Goal: Connect with others: Connect with others

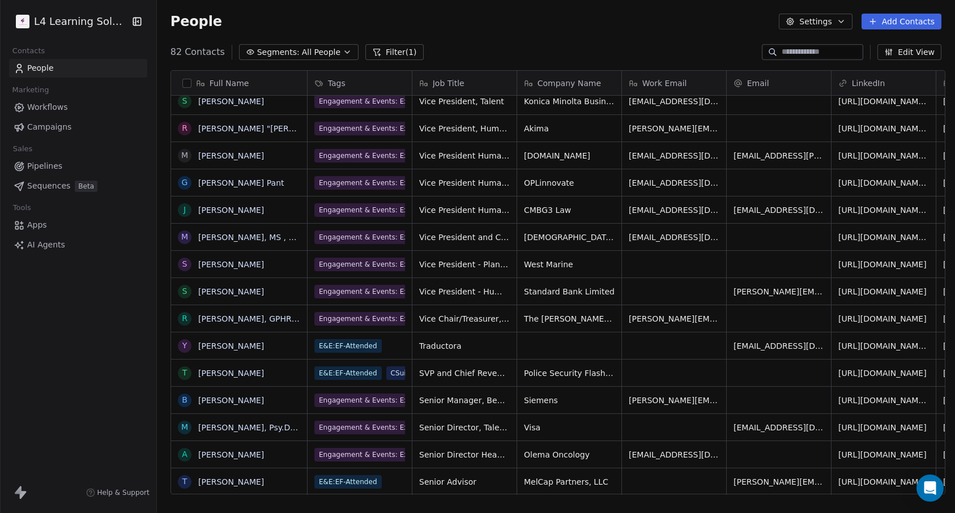
click at [592, 265] on div "West Marine" at bounding box center [569, 264] width 104 height 27
drag, startPoint x: 858, startPoint y: 263, endPoint x: 888, endPoint y: 267, distance: 30.4
click at [888, 267] on span "[URL][DOMAIN_NAME]" at bounding box center [882, 264] width 88 height 11
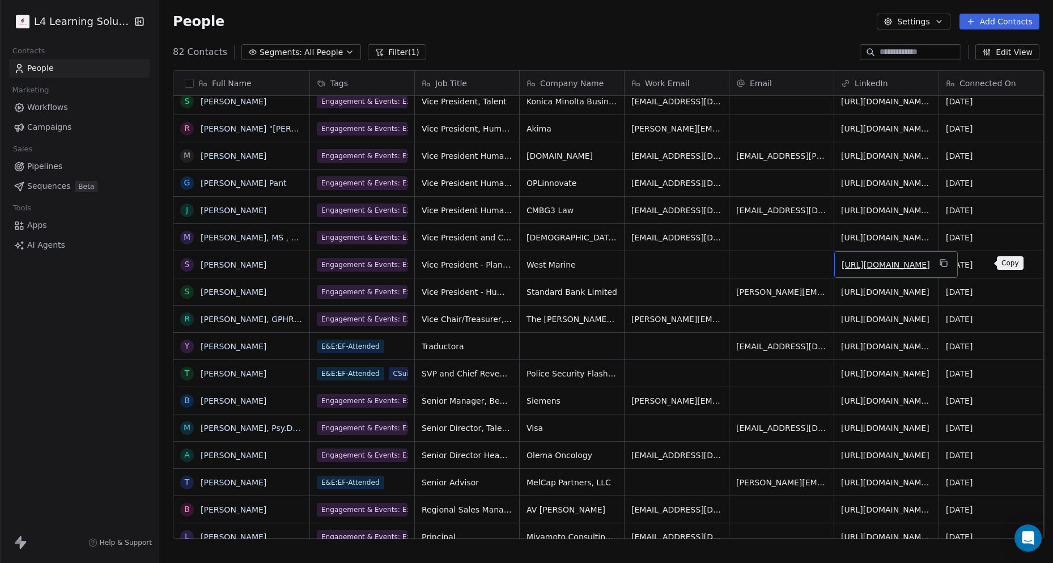
click at [948, 262] on icon "grid" at bounding box center [943, 262] width 9 height 9
click at [948, 369] on icon "grid" at bounding box center [943, 371] width 9 height 9
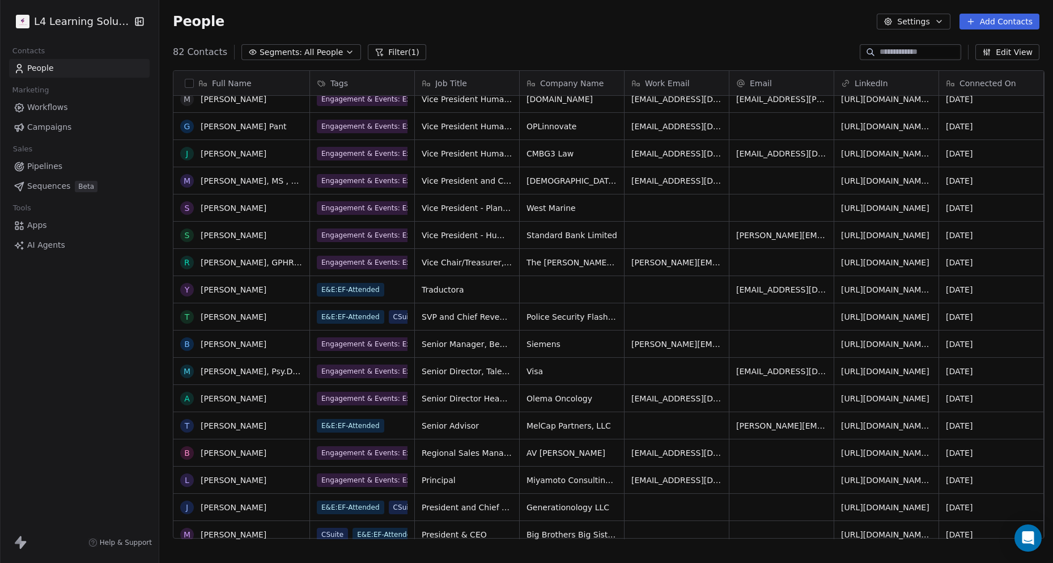
scroll to position [641, 0]
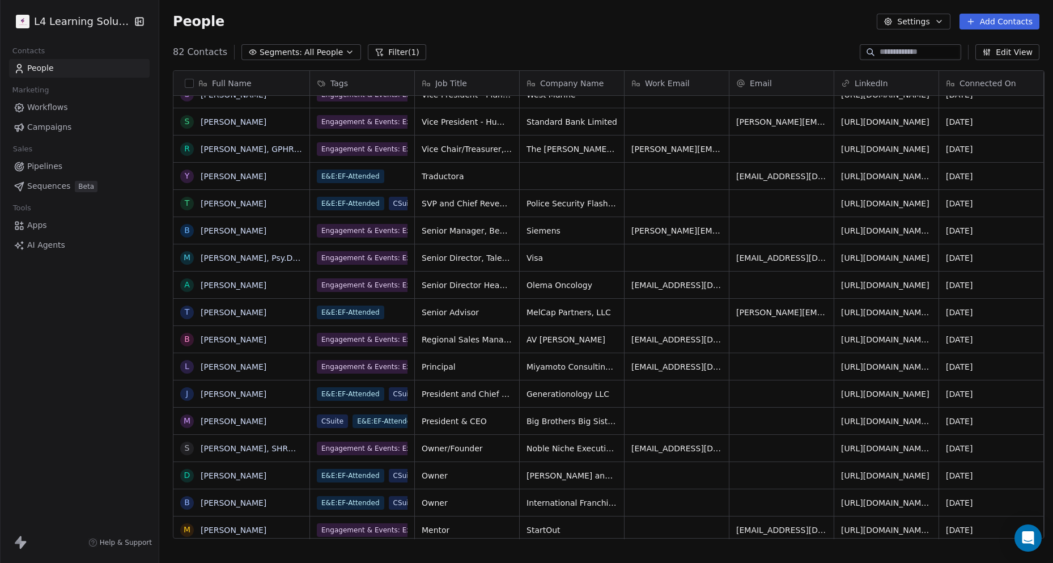
click at [862, 393] on span "[URL][DOMAIN_NAME]" at bounding box center [885, 393] width 88 height 11
click at [866, 403] on div "[URL][DOMAIN_NAME]" at bounding box center [886, 393] width 104 height 27
click at [805, 397] on div "grid" at bounding box center [781, 393] width 104 height 27
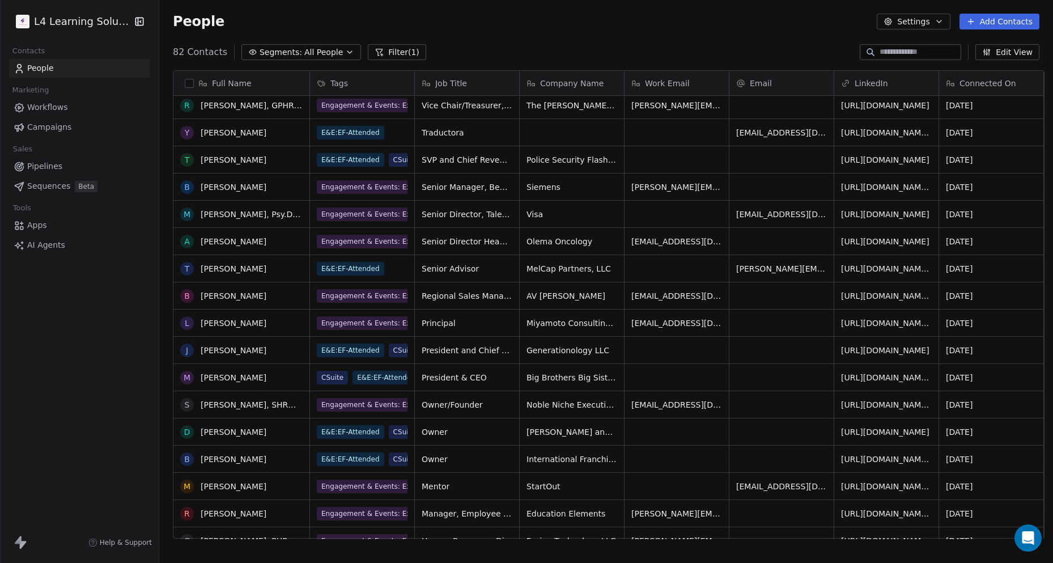
scroll to position [697, 0]
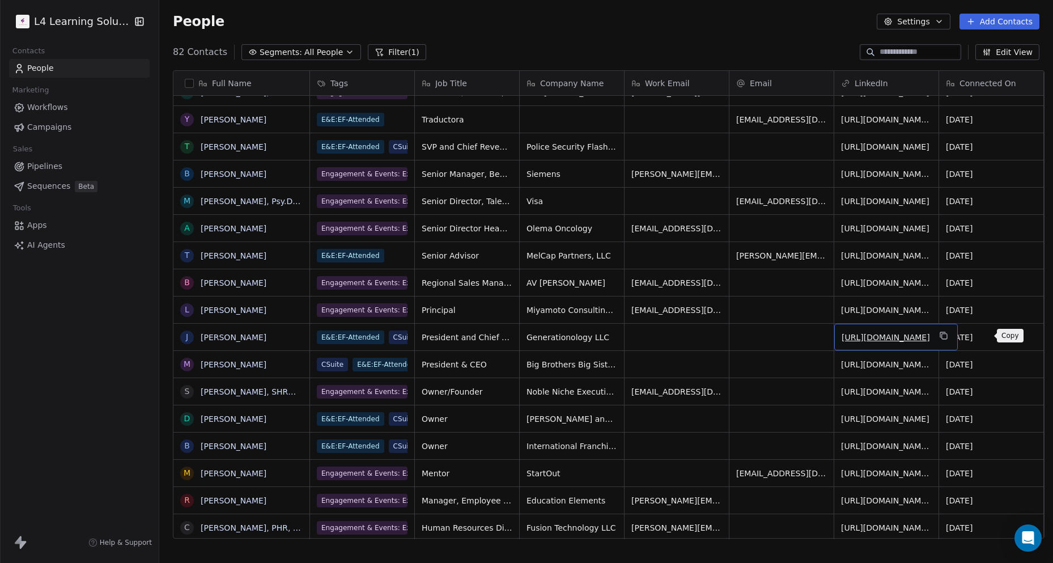
click at [948, 335] on icon "grid" at bounding box center [943, 335] width 9 height 9
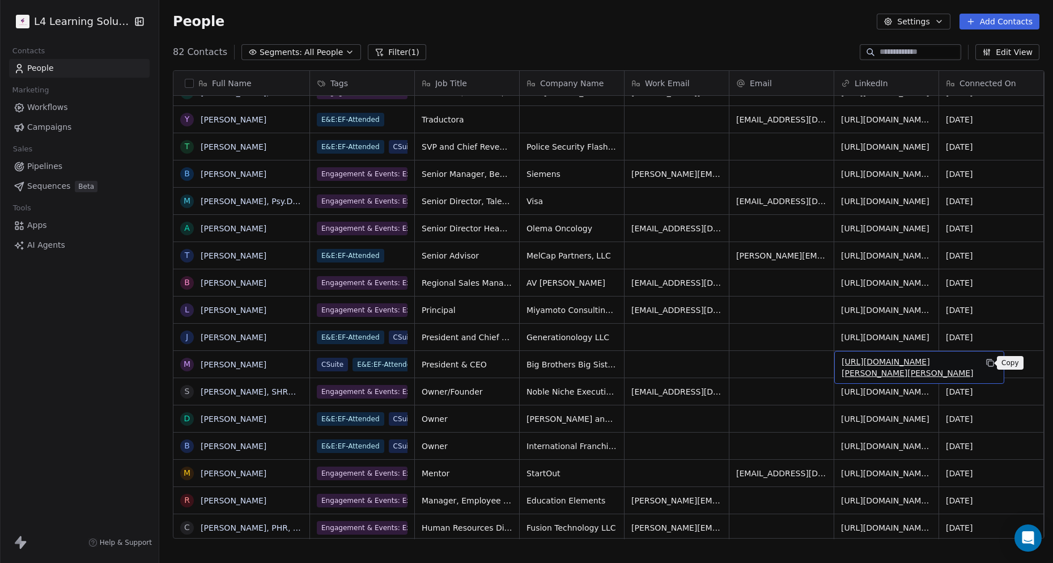
drag, startPoint x: 861, startPoint y: 365, endPoint x: 988, endPoint y: 357, distance: 127.1
click at [955, 357] on button "grid" at bounding box center [990, 363] width 14 height 14
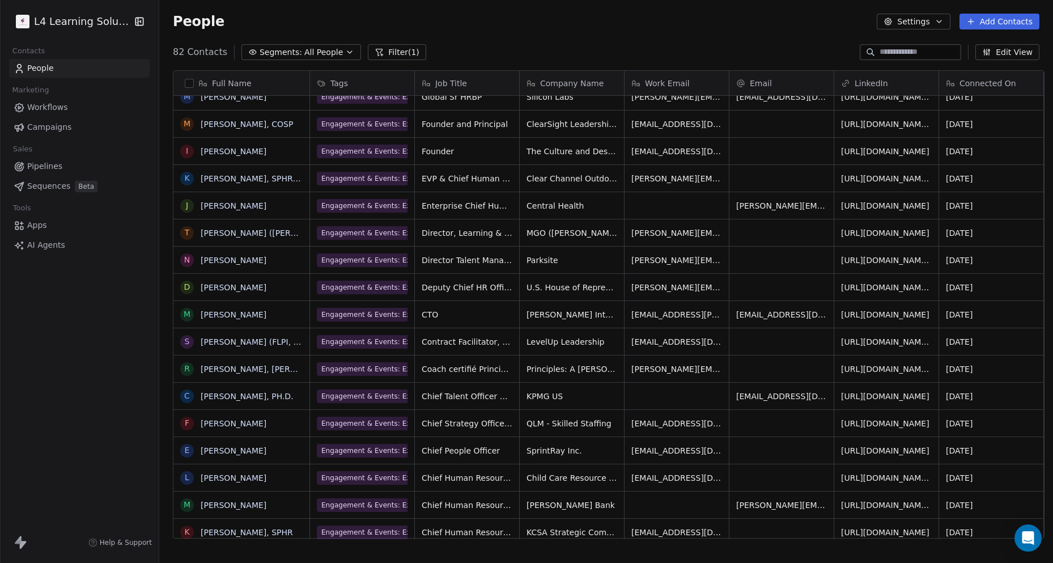
drag, startPoint x: 864, startPoint y: 453, endPoint x: 852, endPoint y: 462, distance: 15.4
click at [852, 462] on div "[URL][DOMAIN_NAME]" at bounding box center [886, 450] width 104 height 27
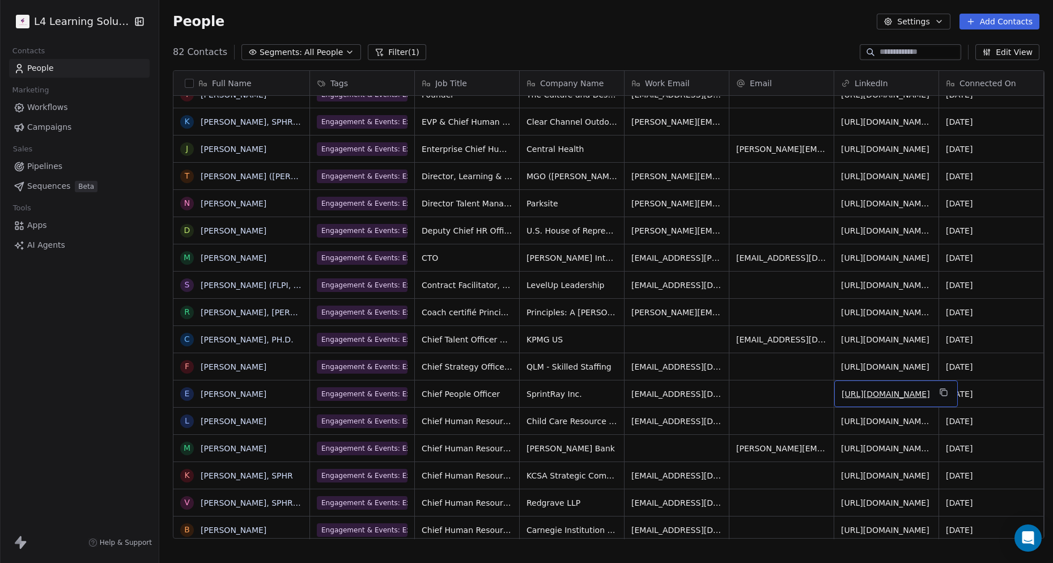
drag, startPoint x: 851, startPoint y: 391, endPoint x: 989, endPoint y: 386, distance: 137.7
click at [950, 386] on button "grid" at bounding box center [943, 392] width 14 height 14
